Goal: Navigation & Orientation: Find specific page/section

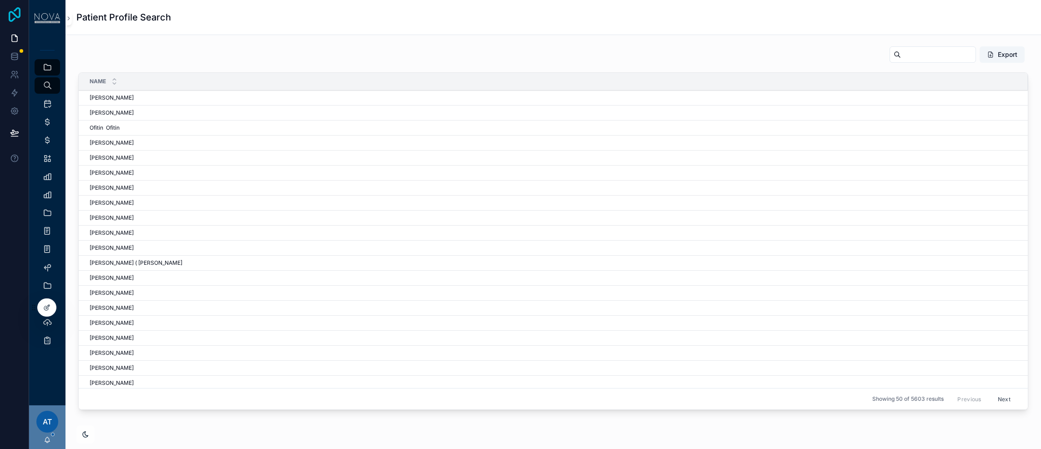
click at [15, 15] on icon at bounding box center [15, 14] width 12 height 15
click at [15, 55] on icon at bounding box center [14, 56] width 9 height 9
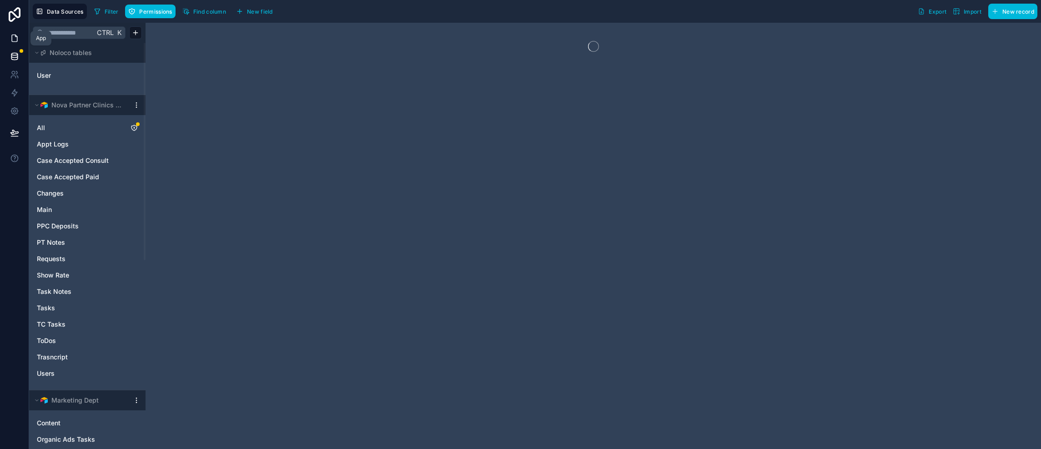
click at [15, 41] on icon at bounding box center [14, 38] width 5 height 7
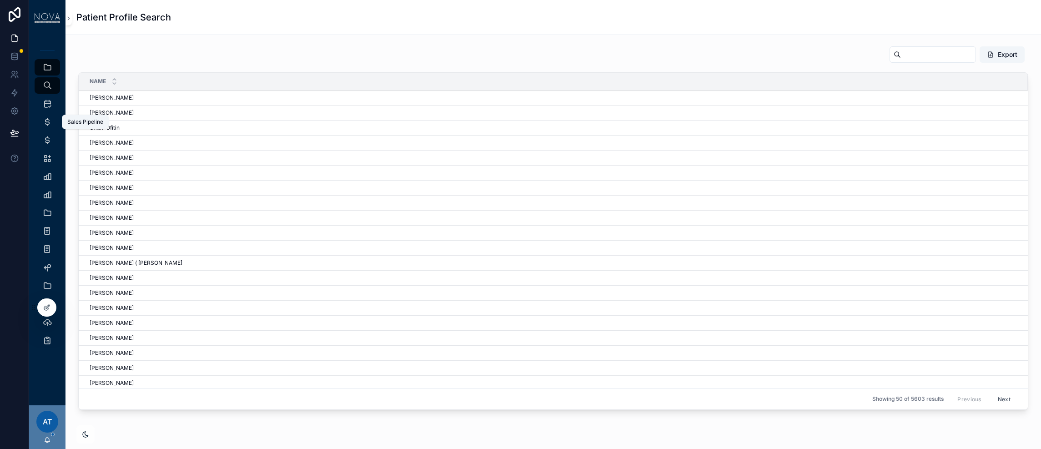
click at [46, 122] on icon "scrollable content" at bounding box center [47, 121] width 9 height 9
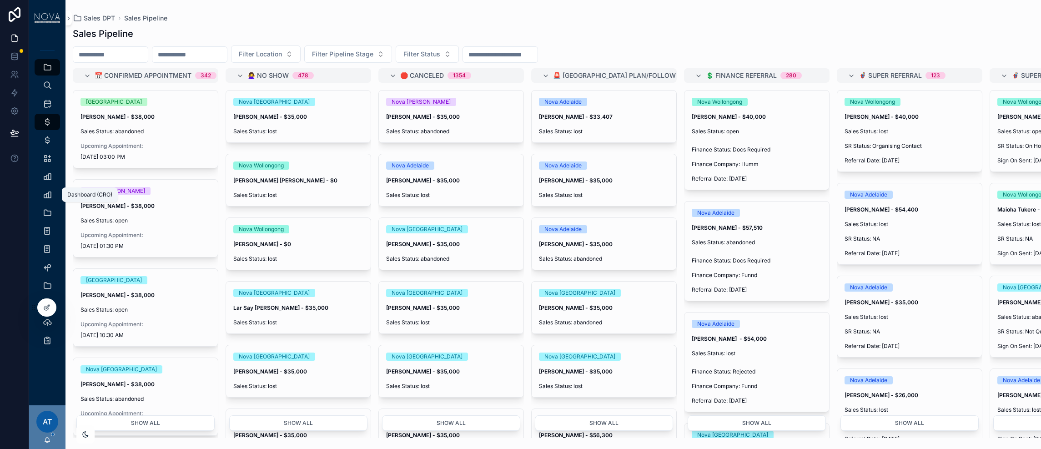
click at [45, 193] on icon "scrollable content" at bounding box center [47, 194] width 9 height 9
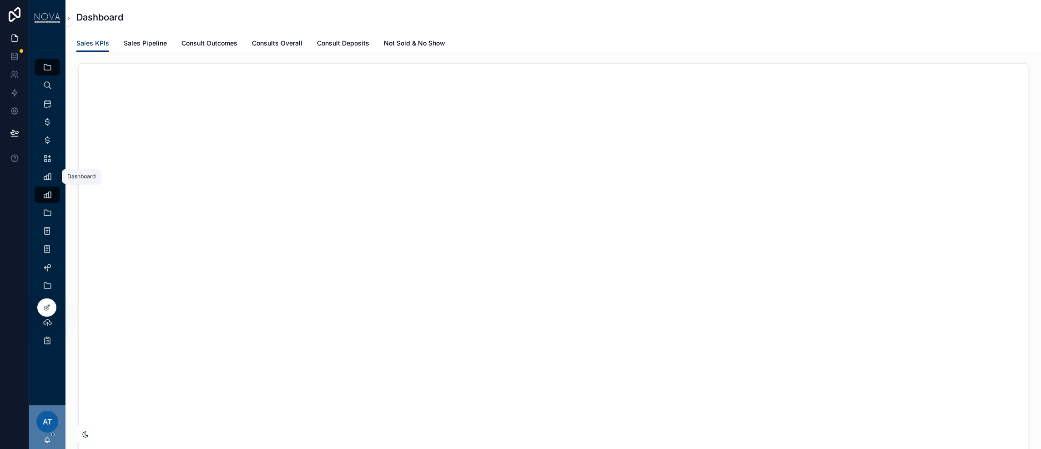
click at [46, 180] on icon "scrollable content" at bounding box center [47, 176] width 9 height 9
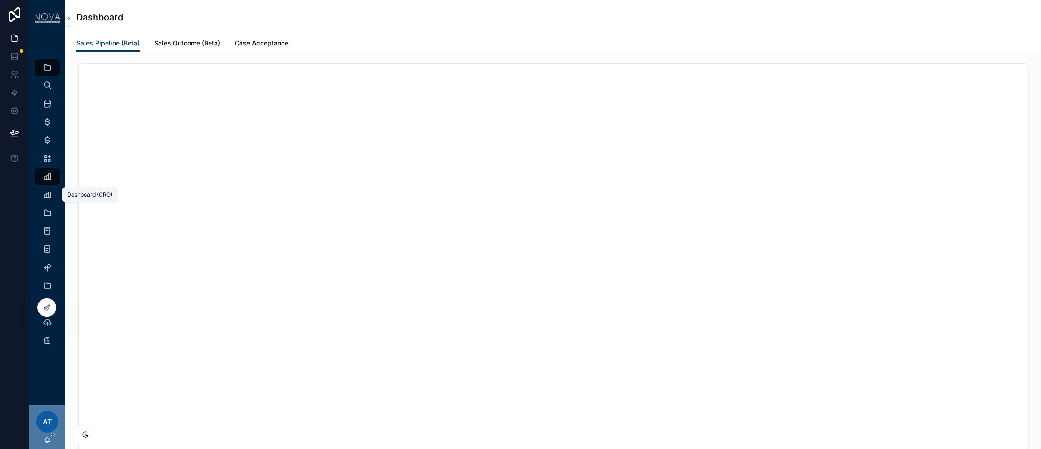
click at [49, 193] on icon "scrollable content" at bounding box center [47, 194] width 9 height 9
drag, startPoint x: 141, startPoint y: 46, endPoint x: 154, endPoint y: 45, distance: 13.3
click at [154, 45] on span "Sales Pipeline" at bounding box center [145, 43] width 43 height 9
